Goal: Information Seeking & Learning: Check status

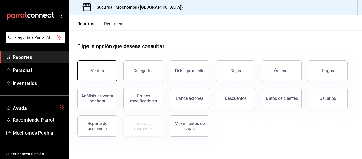
click at [90, 64] on button "Ventas" at bounding box center [97, 70] width 40 height 21
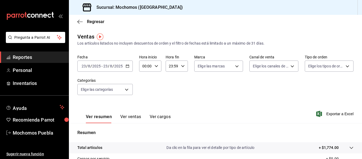
click at [129, 64] on icon "button" at bounding box center [128, 66] width 4 height 4
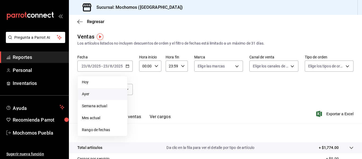
click at [92, 93] on span "Ayer" at bounding box center [102, 94] width 41 height 6
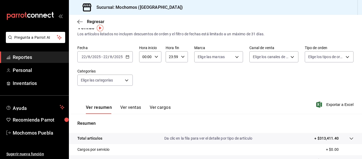
scroll to position [9, 0]
click at [127, 59] on \(Stroke\) "button" at bounding box center [127, 57] width 3 height 3
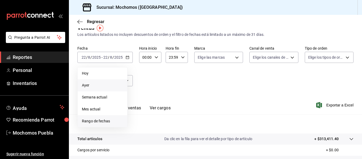
click at [101, 120] on span "Rango de fechas" at bounding box center [102, 121] width 41 height 6
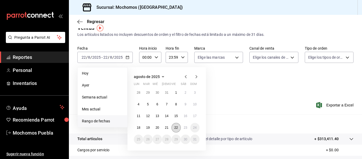
click at [176, 127] on abbr "22" at bounding box center [176, 128] width 3 height 4
click at [184, 127] on abbr "23" at bounding box center [185, 128] width 3 height 4
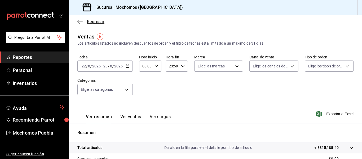
click at [79, 19] on icon "button" at bounding box center [79, 21] width 5 height 5
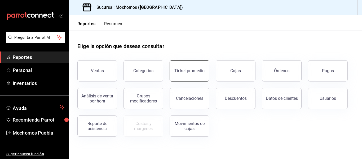
click at [180, 77] on button "Ticket promedio" at bounding box center [190, 70] width 40 height 21
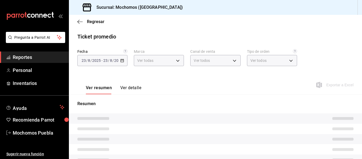
type input "65eb7388-82e4-42fa-8caf-680550c77e6f"
type input "PARROT,UBER_EATS,RAPPI,DIDI_FOOD,ONLINE"
type input "c9e91c43-775f-4cd6-ac16-cfdc9e5fd636,e77b1244-dd56-4ae6-90a6-fad4c81c99f8,EXTER…"
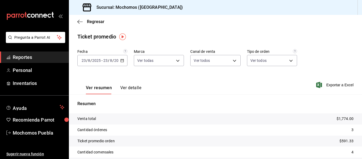
click at [121, 62] on \(Stroke\) "button" at bounding box center [122, 60] width 3 height 3
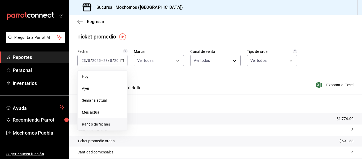
click at [92, 122] on span "Rango de fechas" at bounding box center [102, 124] width 41 height 6
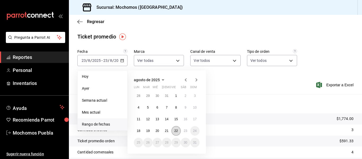
click at [176, 131] on abbr "22" at bounding box center [176, 131] width 3 height 4
click at [186, 131] on abbr "23" at bounding box center [185, 131] width 3 height 4
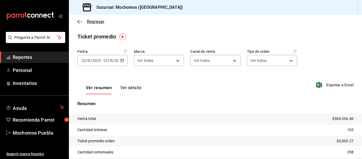
click at [84, 21] on span "Regresar" at bounding box center [90, 21] width 27 height 5
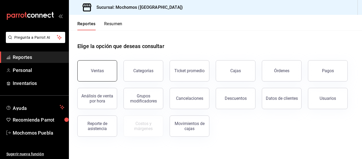
click at [112, 73] on button "Ventas" at bounding box center [97, 70] width 40 height 21
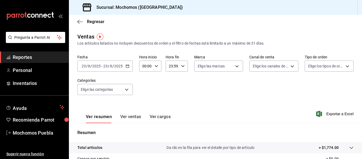
click at [128, 67] on icon "button" at bounding box center [128, 66] width 4 height 4
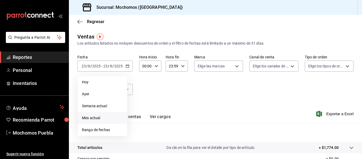
click at [95, 118] on span "Mes actual" at bounding box center [102, 118] width 41 height 6
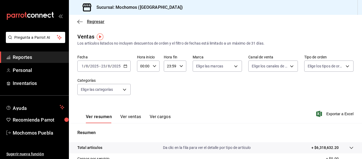
click at [94, 22] on span "Regresar" at bounding box center [96, 21] width 18 height 5
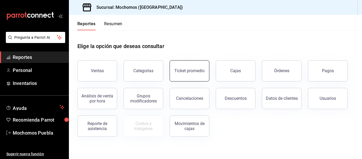
click at [192, 68] on button "Ticket promedio" at bounding box center [190, 70] width 40 height 21
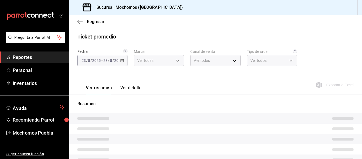
type input "65eb7388-82e4-42fa-8caf-680550c77e6f"
type input "PARROT,UBER_EATS,RAPPI,DIDI_FOOD,ONLINE"
type input "c9e91c43-775f-4cd6-ac16-cfdc9e5fd636,e77b1244-dd56-4ae6-90a6-fad4c81c99f8,EXTER…"
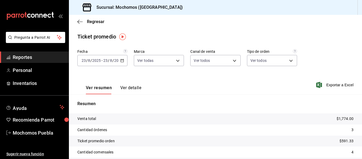
click at [122, 61] on icon "button" at bounding box center [122, 61] width 4 height 4
click at [117, 61] on input "2025" at bounding box center [118, 60] width 9 height 4
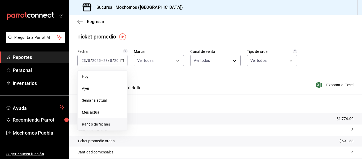
click at [98, 122] on span "Rango de fechas" at bounding box center [102, 124] width 41 height 6
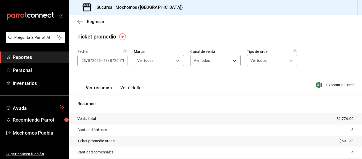
click at [121, 62] on icon "button" at bounding box center [122, 61] width 4 height 4
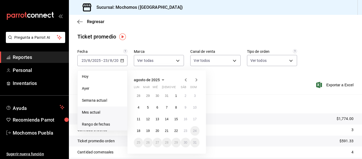
click at [98, 112] on span "Mes actual" at bounding box center [102, 113] width 41 height 6
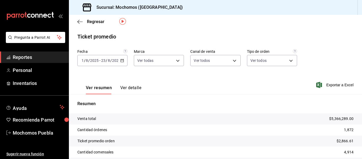
scroll to position [33, 0]
